Goal: Task Accomplishment & Management: Use online tool/utility

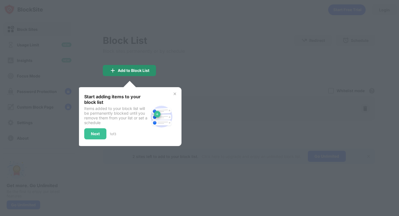
click at [138, 72] on div "Add to Block List" at bounding box center [134, 70] width 32 height 4
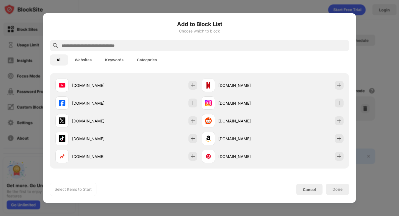
scroll to position [94, 0]
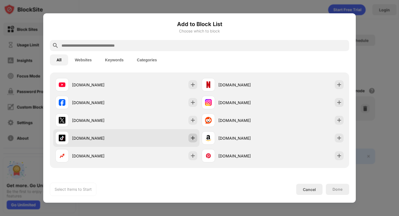
click at [194, 138] on img at bounding box center [193, 138] width 6 height 6
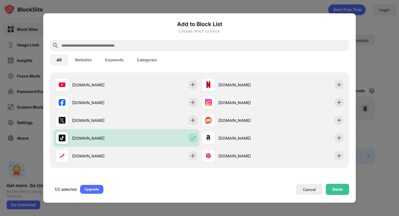
click at [219, 54] on div "All Websites Keywords Categories" at bounding box center [200, 60] width 300 height 18
click at [217, 51] on div "All Websites Keywords Categories" at bounding box center [200, 60] width 300 height 18
click at [211, 46] on input "text" at bounding box center [204, 45] width 286 height 7
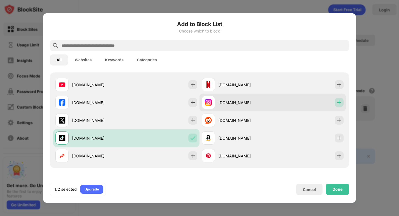
click at [338, 101] on img at bounding box center [340, 103] width 6 height 6
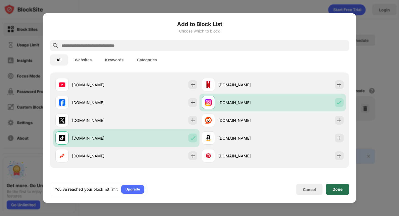
click at [335, 190] on div "Done" at bounding box center [338, 189] width 10 height 4
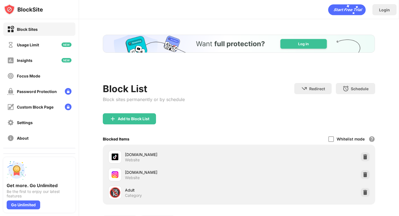
scroll to position [0, 0]
